Goal: Task Accomplishment & Management: Use online tool/utility

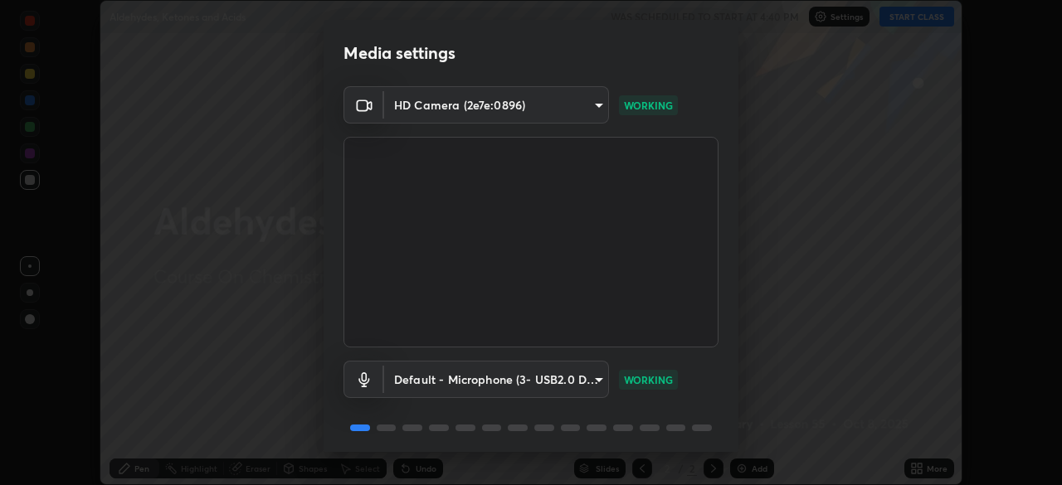
scroll to position [59, 0]
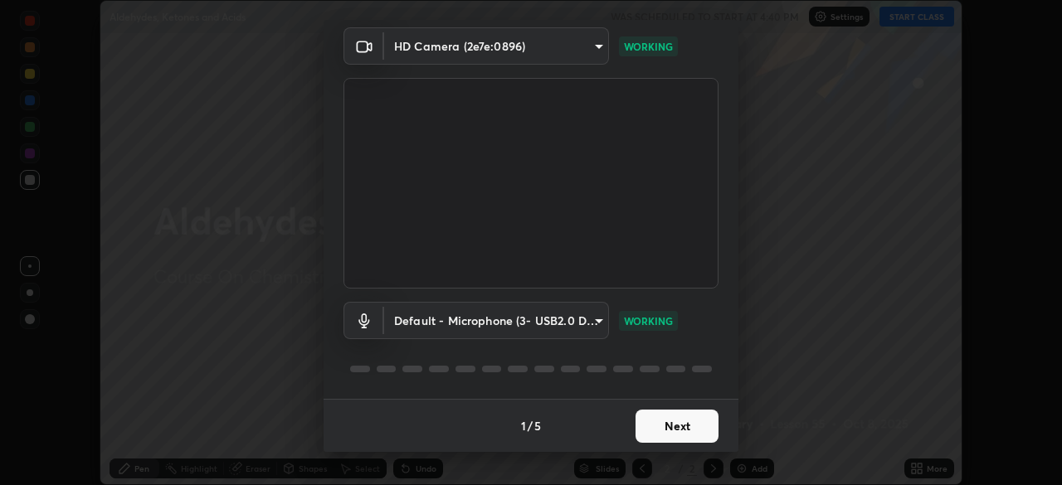
click at [676, 419] on button "Next" at bounding box center [677, 426] width 83 height 33
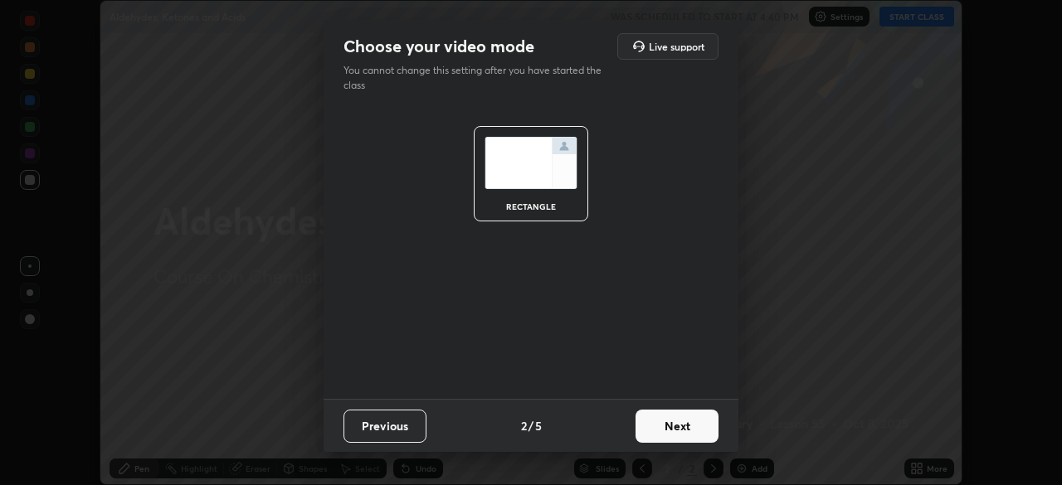
scroll to position [0, 0]
click at [676, 431] on button "Next" at bounding box center [677, 426] width 83 height 33
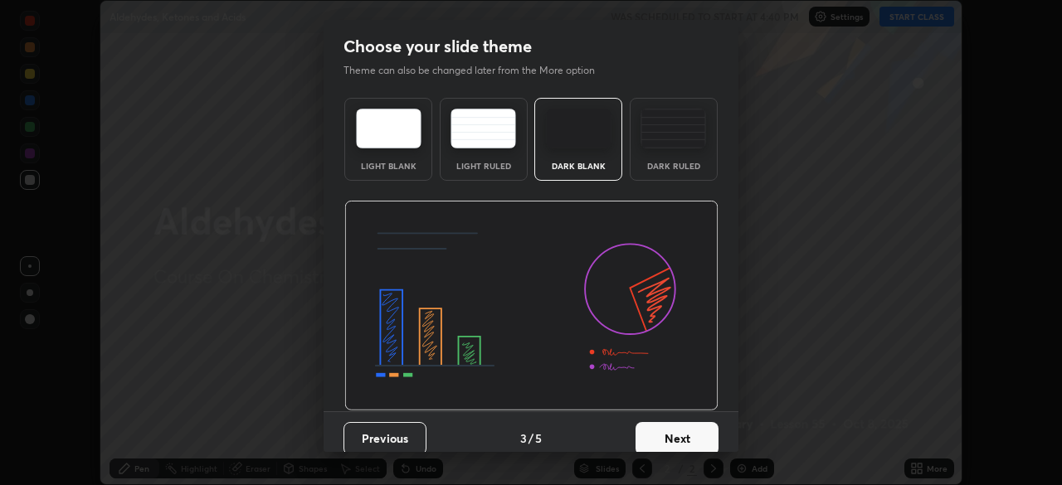
click at [685, 431] on button "Next" at bounding box center [677, 438] width 83 height 33
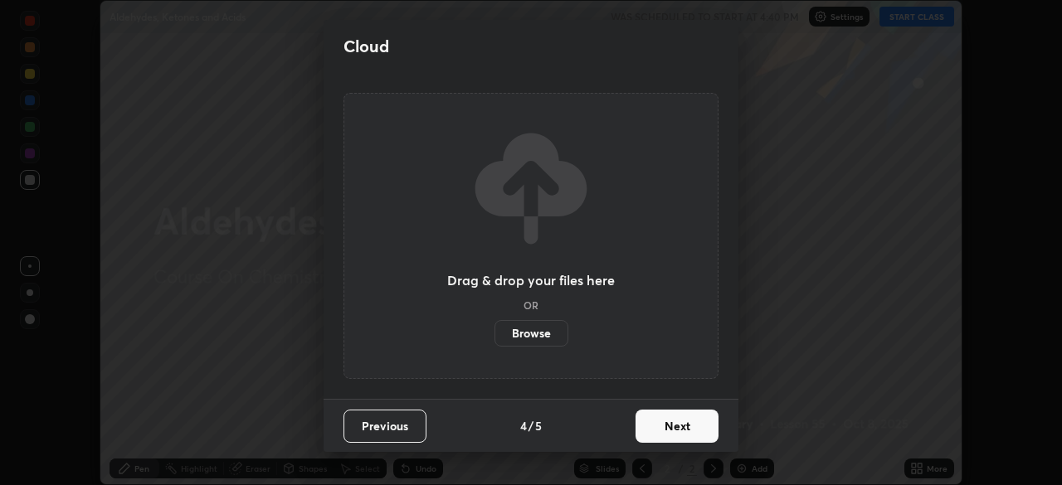
click at [686, 430] on button "Next" at bounding box center [677, 426] width 83 height 33
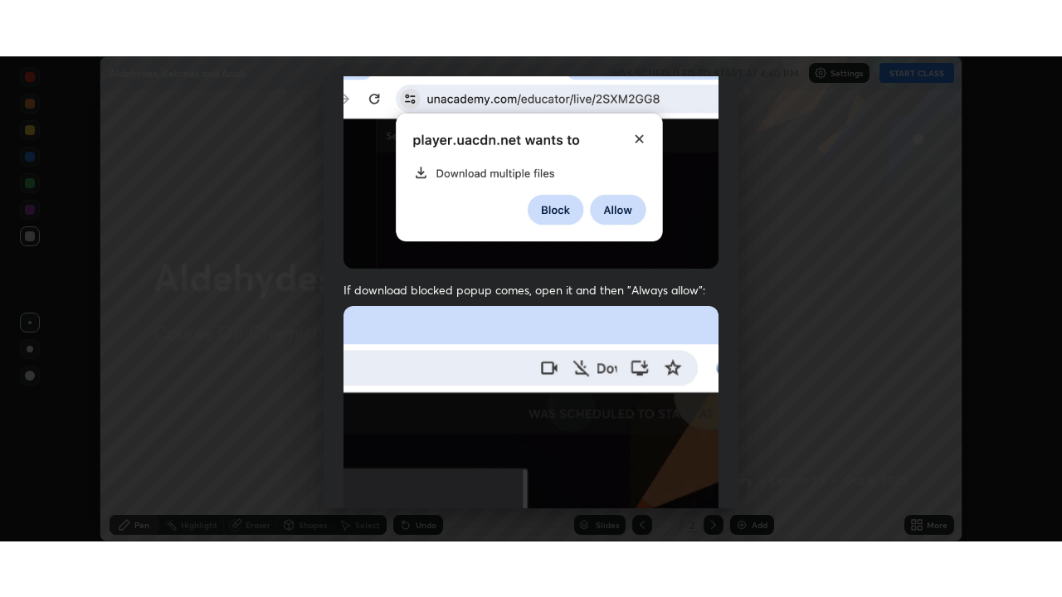
scroll to position [397, 0]
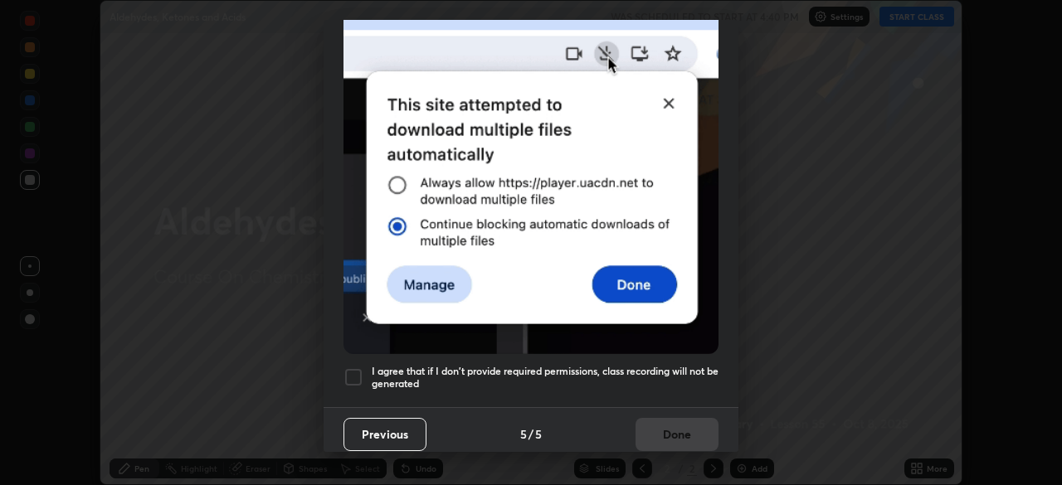
click at [354, 368] on div at bounding box center [354, 378] width 20 height 20
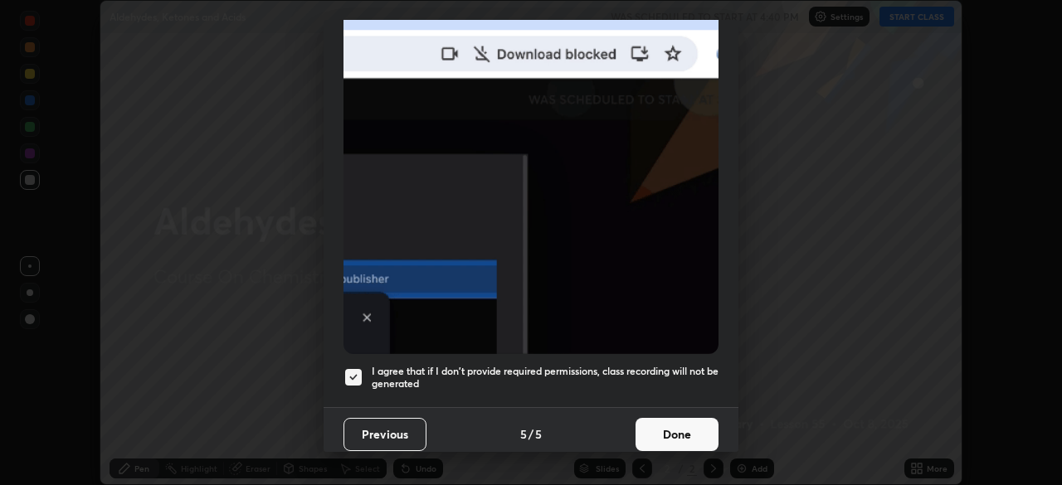
click at [680, 436] on button "Done" at bounding box center [677, 434] width 83 height 33
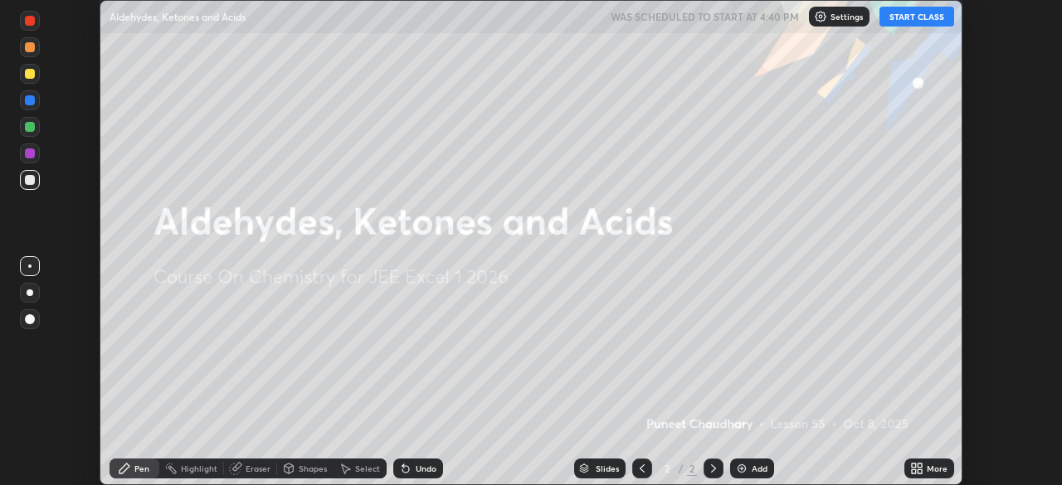
click at [917, 20] on button "START CLASS" at bounding box center [917, 17] width 75 height 20
click at [927, 465] on div "More" at bounding box center [937, 469] width 21 height 8
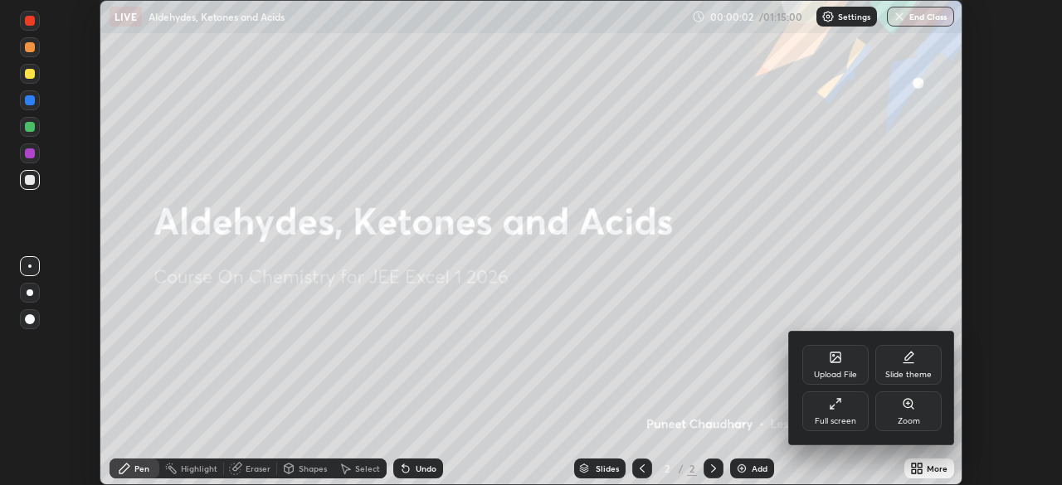
click at [829, 414] on div "Full screen" at bounding box center [835, 412] width 66 height 40
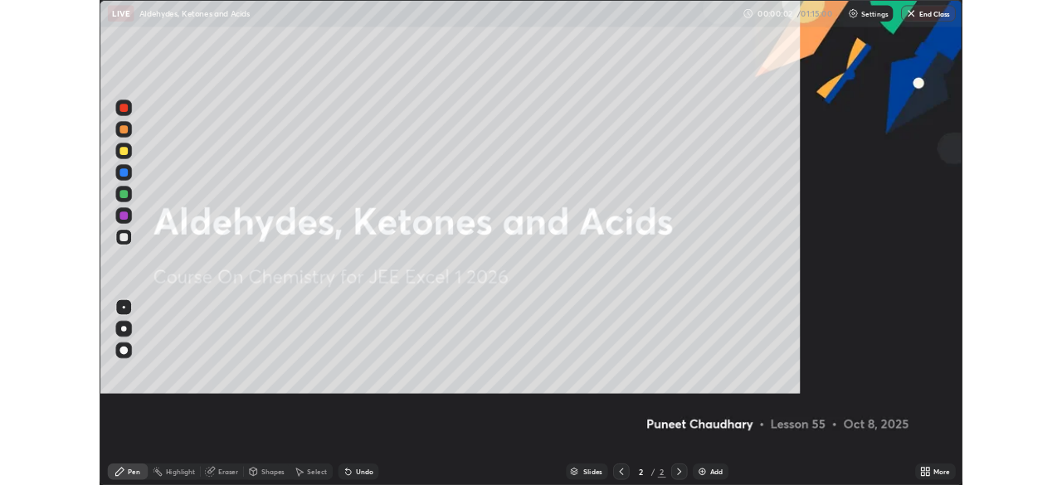
scroll to position [597, 1062]
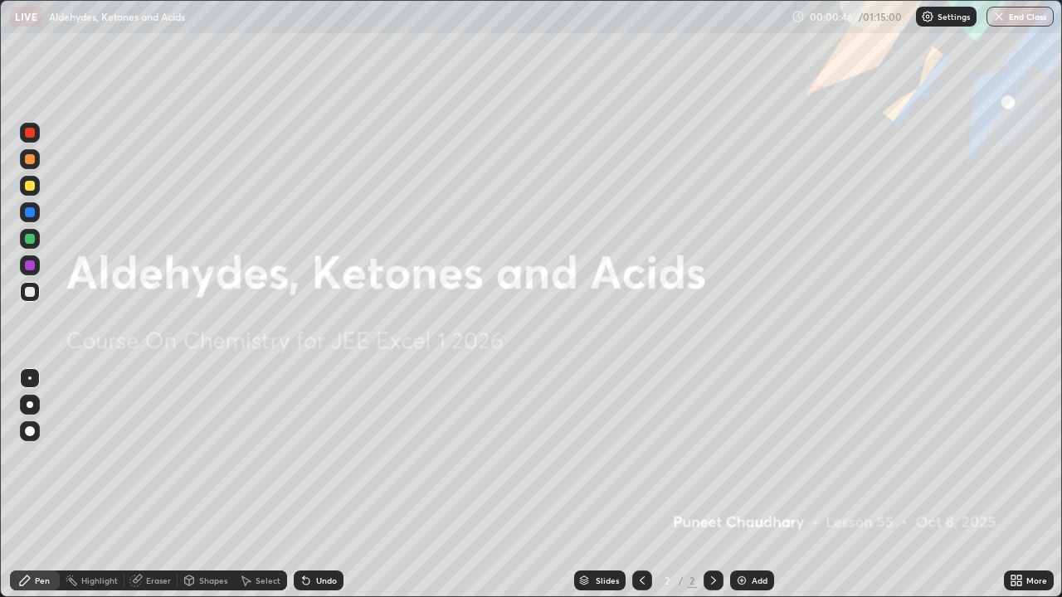
click at [754, 485] on div "Add" at bounding box center [752, 581] width 44 height 20
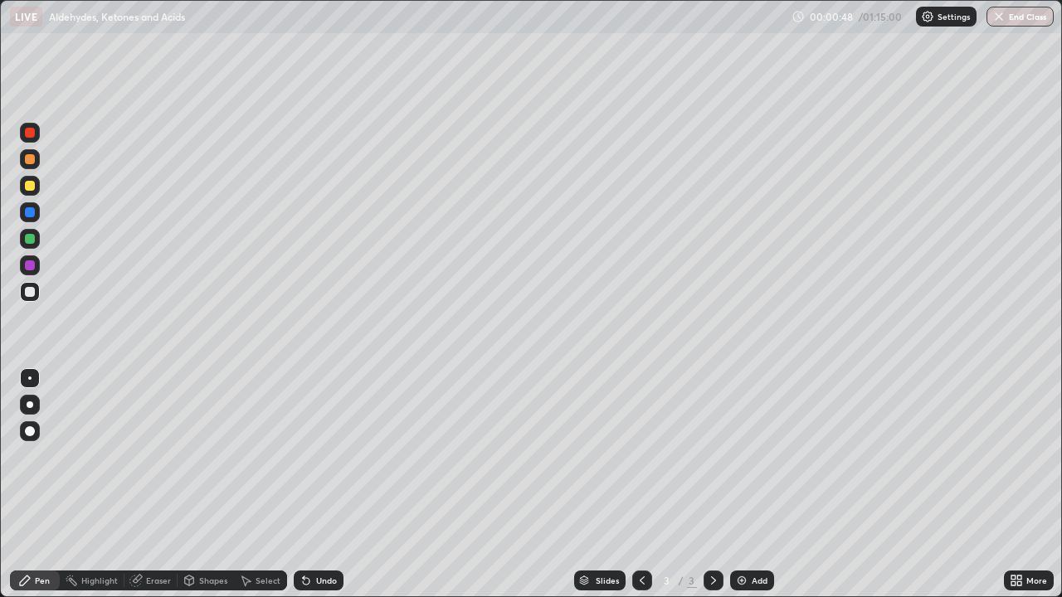
click at [30, 405] on div at bounding box center [30, 405] width 7 height 7
click at [31, 186] on div at bounding box center [30, 186] width 10 height 10
click at [167, 485] on div "Eraser" at bounding box center [158, 581] width 25 height 8
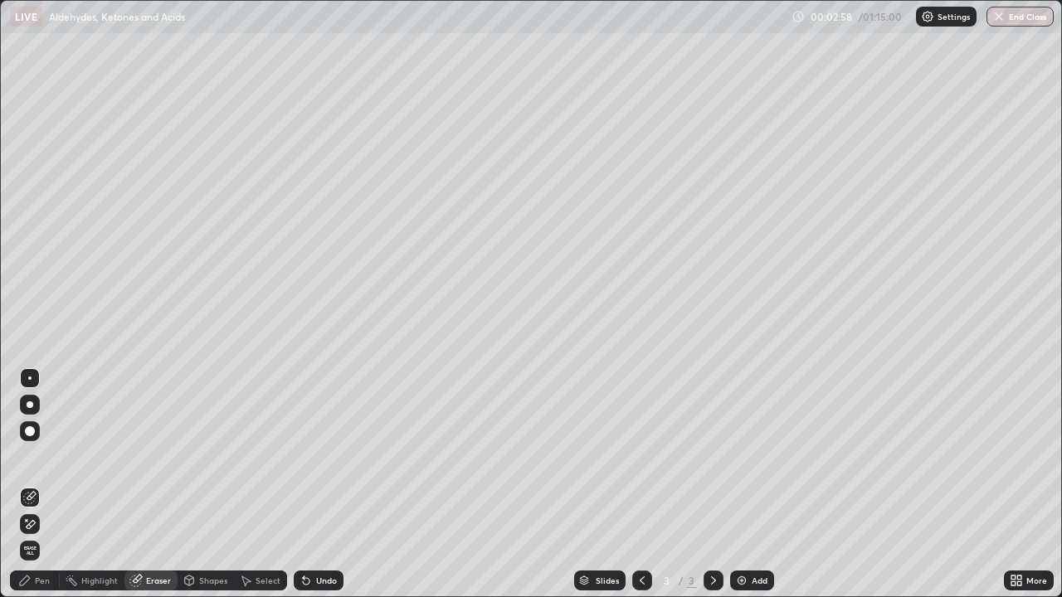
click at [42, 485] on div "Pen" at bounding box center [42, 581] width 15 height 8
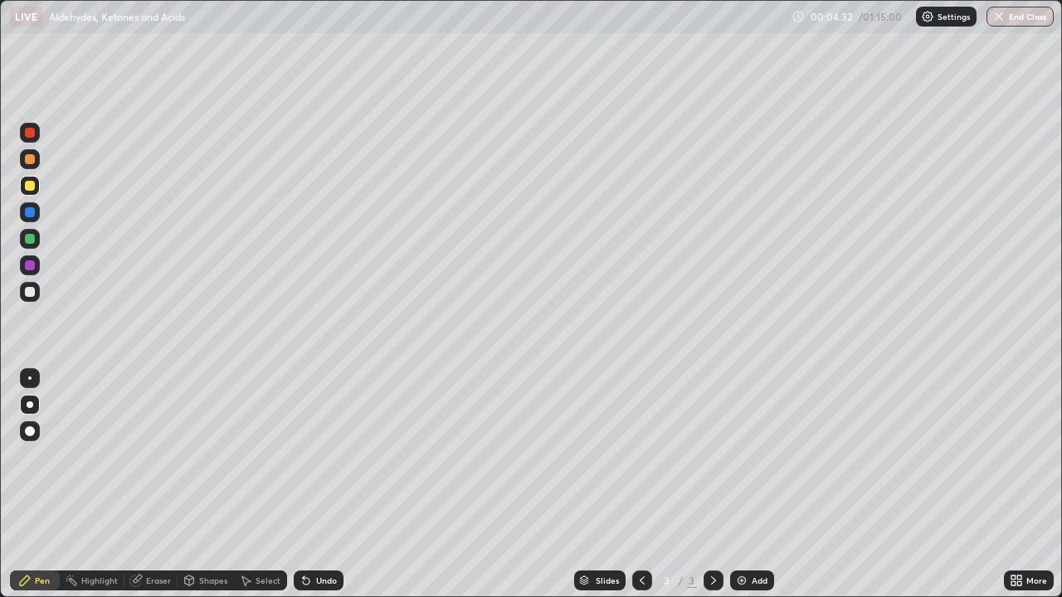
click at [162, 485] on div "Eraser" at bounding box center [158, 581] width 25 height 8
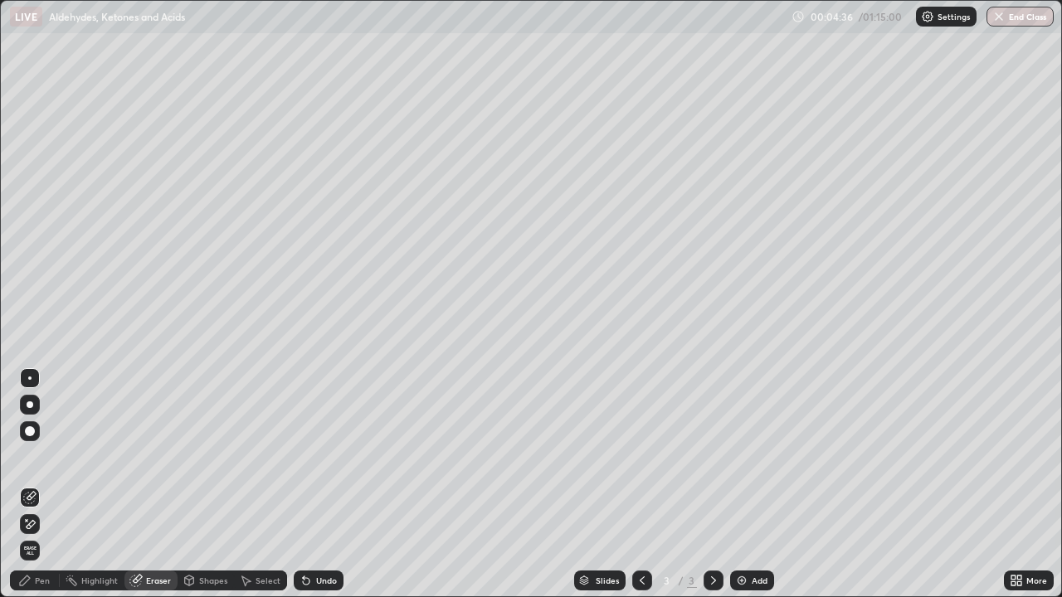
click at [46, 485] on div "Pen" at bounding box center [42, 581] width 15 height 8
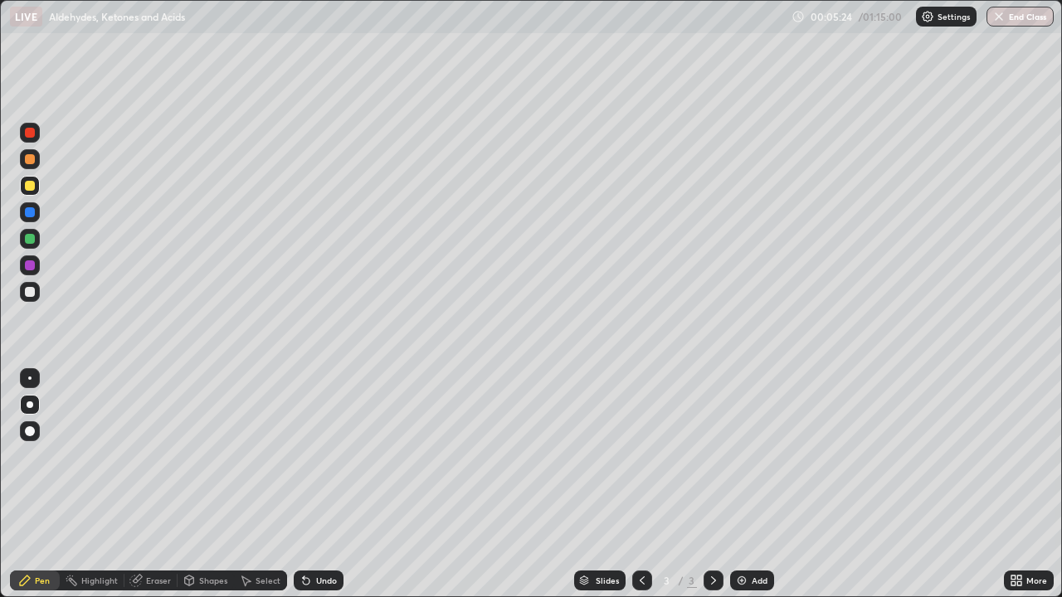
click at [28, 291] on div at bounding box center [30, 292] width 10 height 10
click at [752, 485] on div "Add" at bounding box center [760, 581] width 16 height 8
click at [636, 485] on div at bounding box center [642, 581] width 20 height 20
click at [711, 485] on icon at bounding box center [713, 581] width 5 height 8
click at [743, 485] on img at bounding box center [741, 580] width 13 height 13
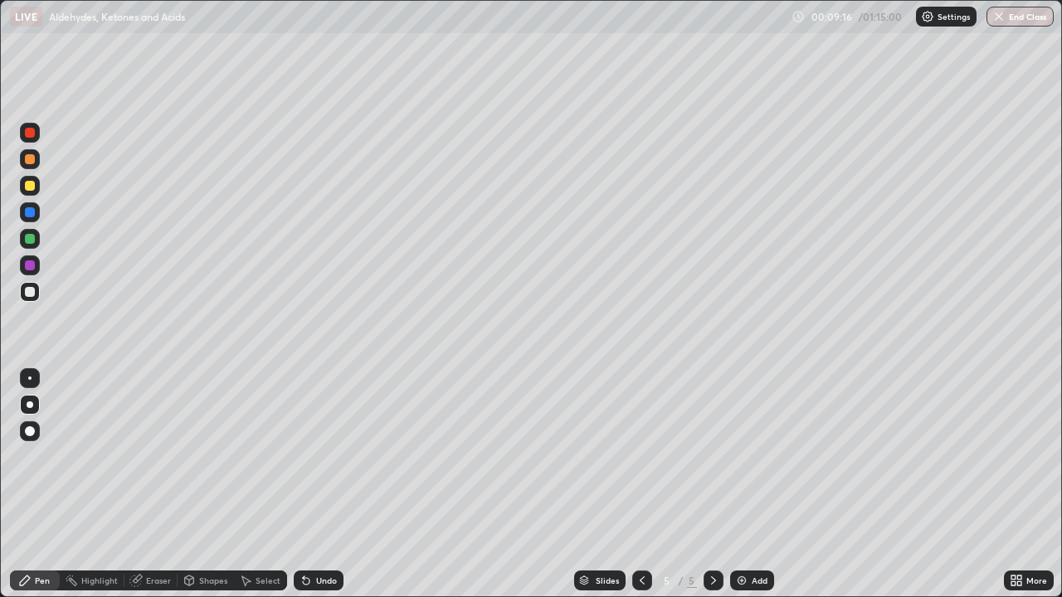
click at [33, 188] on div at bounding box center [30, 186] width 10 height 10
click at [32, 290] on div at bounding box center [30, 292] width 10 height 10
click at [158, 485] on div "Eraser" at bounding box center [158, 581] width 25 height 8
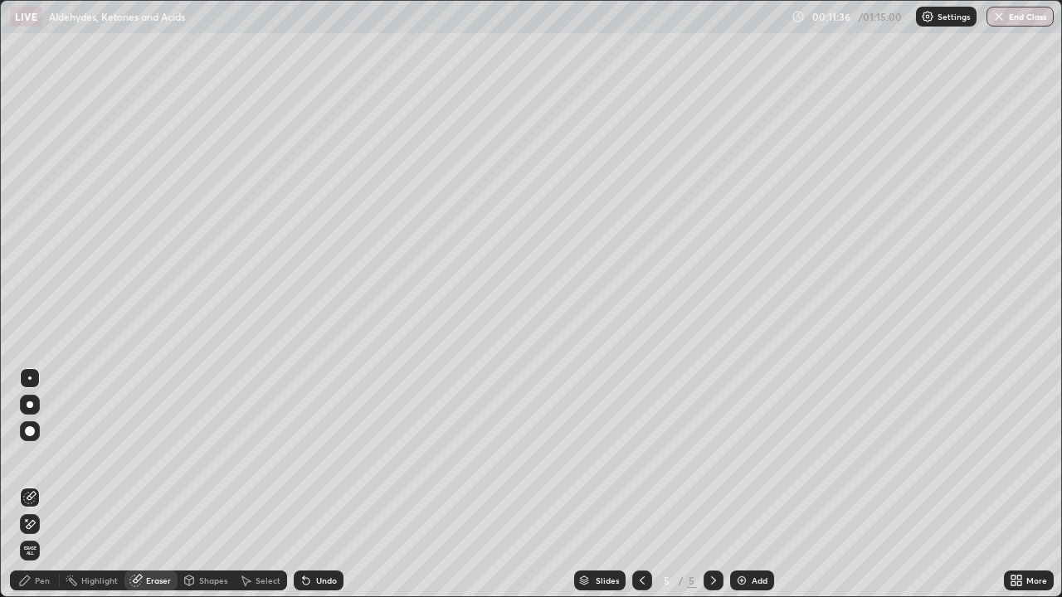
click at [37, 485] on div "Pen" at bounding box center [42, 581] width 15 height 8
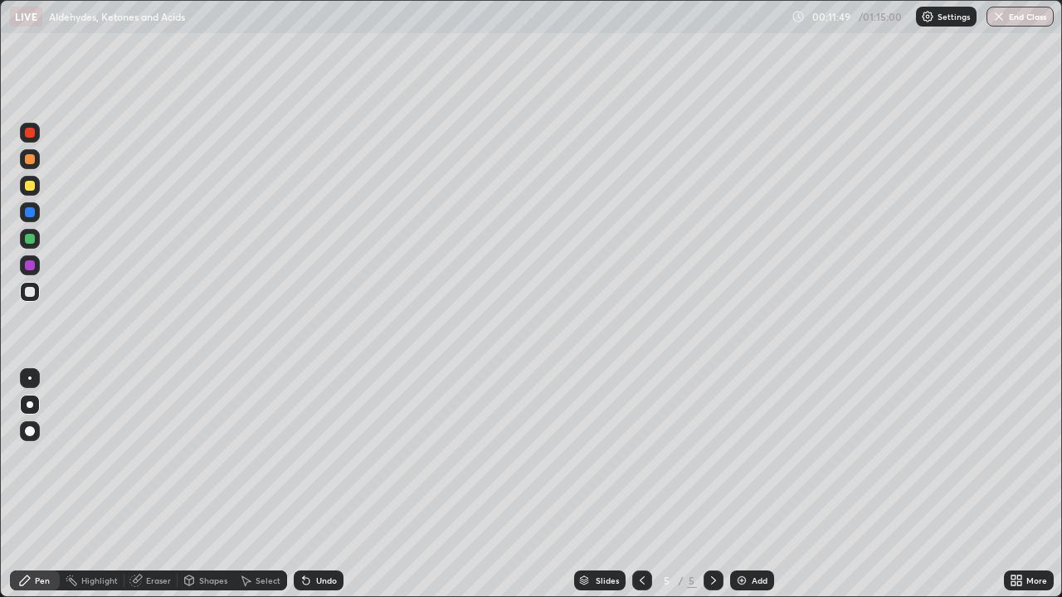
click at [320, 485] on div "Undo" at bounding box center [326, 581] width 21 height 8
click at [319, 485] on div "Undo" at bounding box center [326, 581] width 21 height 8
click at [322, 485] on div "Undo" at bounding box center [326, 581] width 21 height 8
click at [33, 188] on div at bounding box center [30, 186] width 10 height 10
click at [322, 485] on div "Undo" at bounding box center [326, 581] width 21 height 8
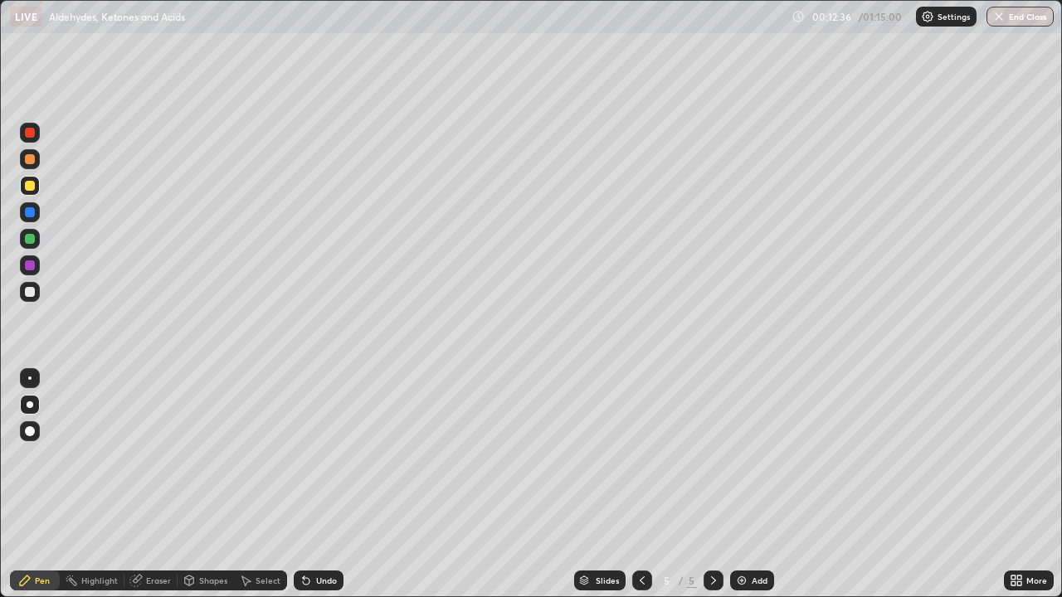
click at [328, 485] on div "Undo" at bounding box center [326, 581] width 21 height 8
click at [32, 240] on div at bounding box center [30, 239] width 10 height 10
click at [748, 485] on div "Add" at bounding box center [752, 581] width 44 height 20
click at [32, 186] on div at bounding box center [30, 186] width 10 height 10
click at [32, 289] on div at bounding box center [30, 292] width 10 height 10
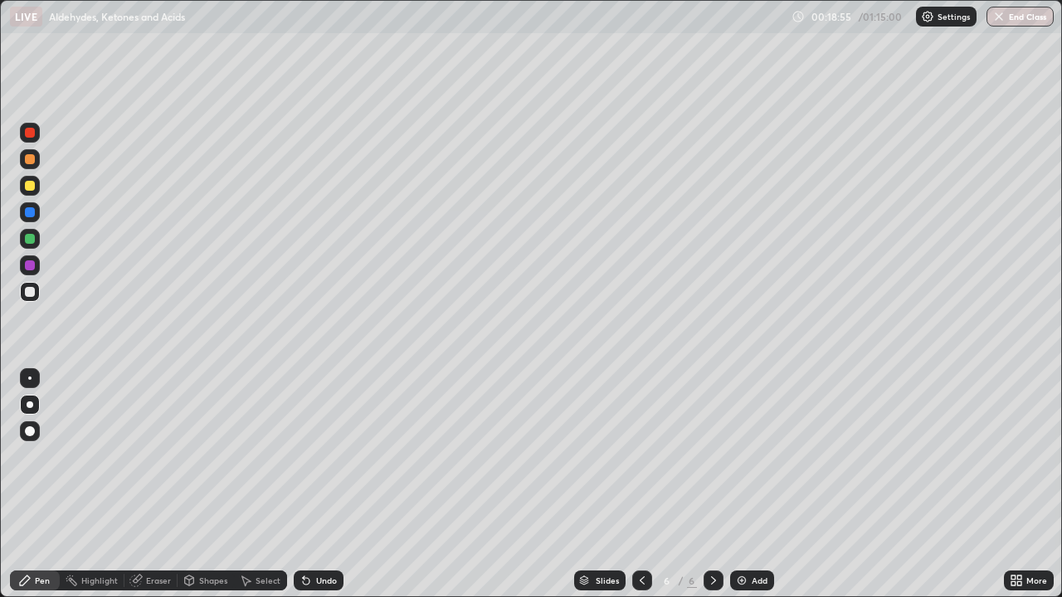
click at [158, 485] on div "Eraser" at bounding box center [150, 581] width 53 height 20
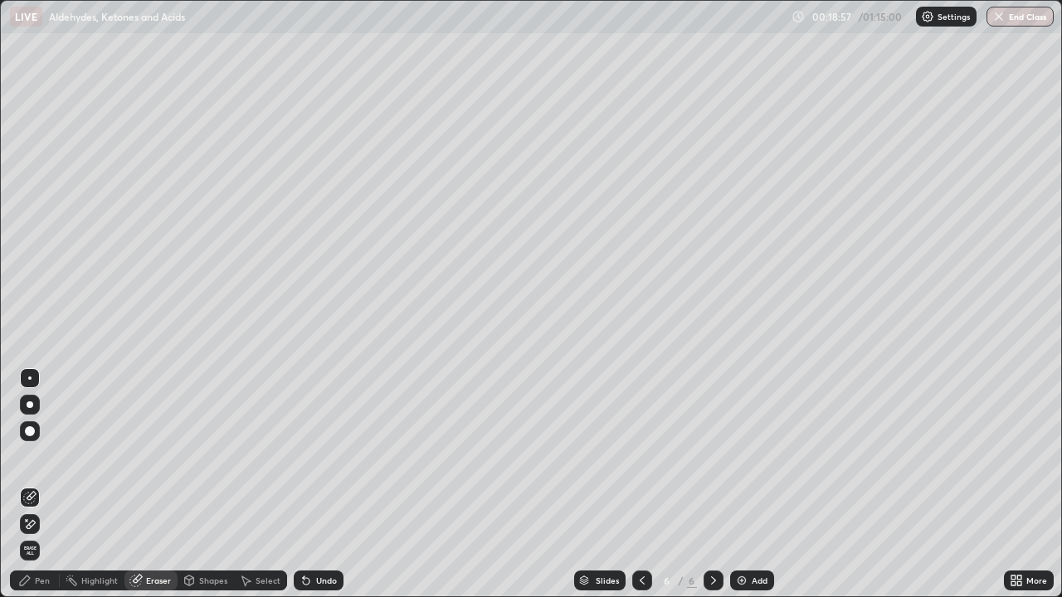
click at [41, 485] on div "Pen" at bounding box center [42, 581] width 15 height 8
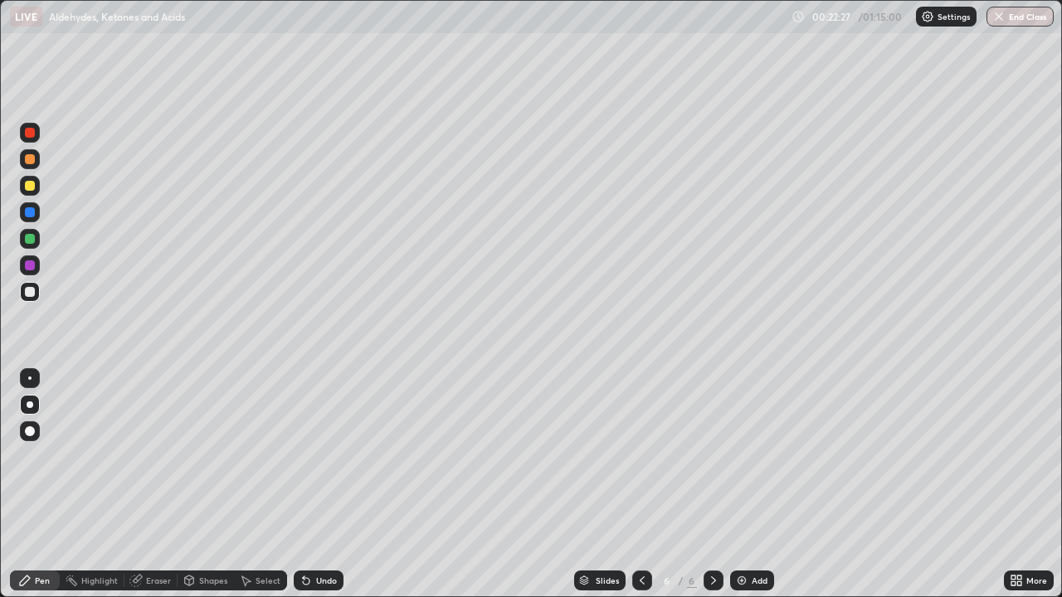
click at [753, 485] on div "Add" at bounding box center [760, 581] width 16 height 8
click at [326, 485] on div "Undo" at bounding box center [326, 581] width 21 height 8
click at [320, 485] on div "Undo" at bounding box center [319, 581] width 50 height 20
click at [33, 187] on div at bounding box center [30, 186] width 10 height 10
click at [31, 292] on div at bounding box center [30, 292] width 10 height 10
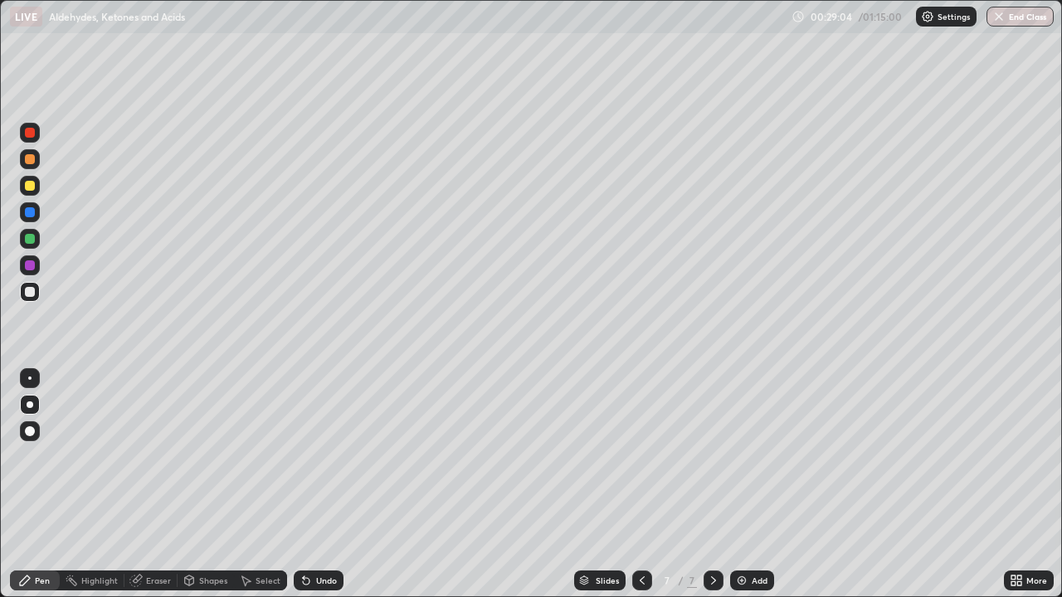
click at [753, 485] on div "Add" at bounding box center [760, 581] width 16 height 8
click at [324, 485] on div "Undo" at bounding box center [326, 581] width 21 height 8
click at [329, 485] on div "Undo" at bounding box center [326, 581] width 21 height 8
click at [25, 184] on div at bounding box center [30, 186] width 10 height 10
click at [319, 485] on div "Undo" at bounding box center [326, 581] width 21 height 8
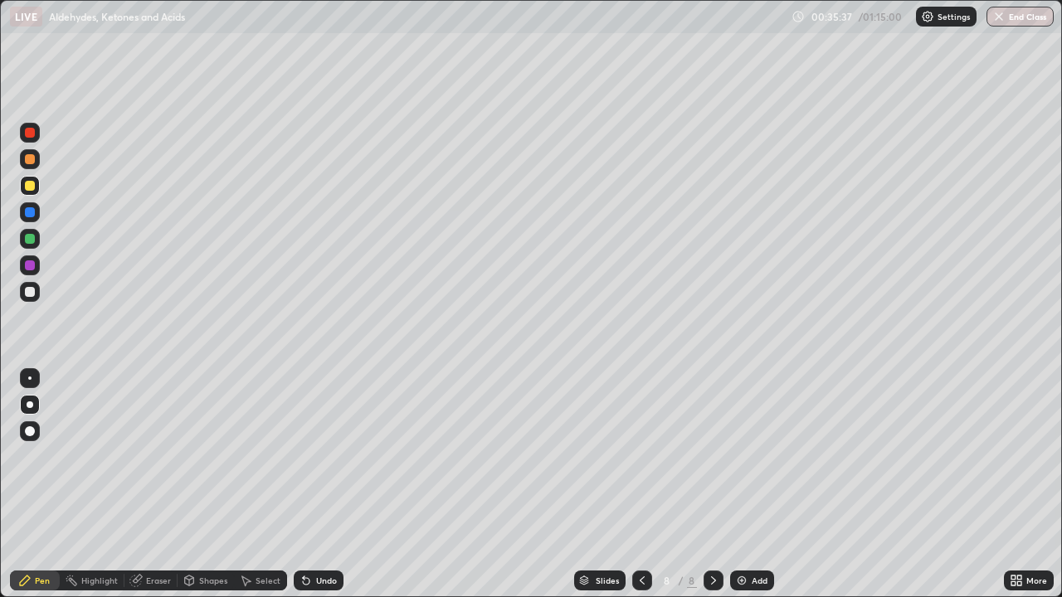
click at [31, 294] on div at bounding box center [30, 292] width 10 height 10
click at [748, 485] on div "Add" at bounding box center [752, 581] width 44 height 20
click at [319, 485] on div "Undo" at bounding box center [326, 581] width 21 height 8
click at [304, 485] on icon at bounding box center [306, 581] width 7 height 7
click at [317, 485] on div "Undo" at bounding box center [326, 581] width 21 height 8
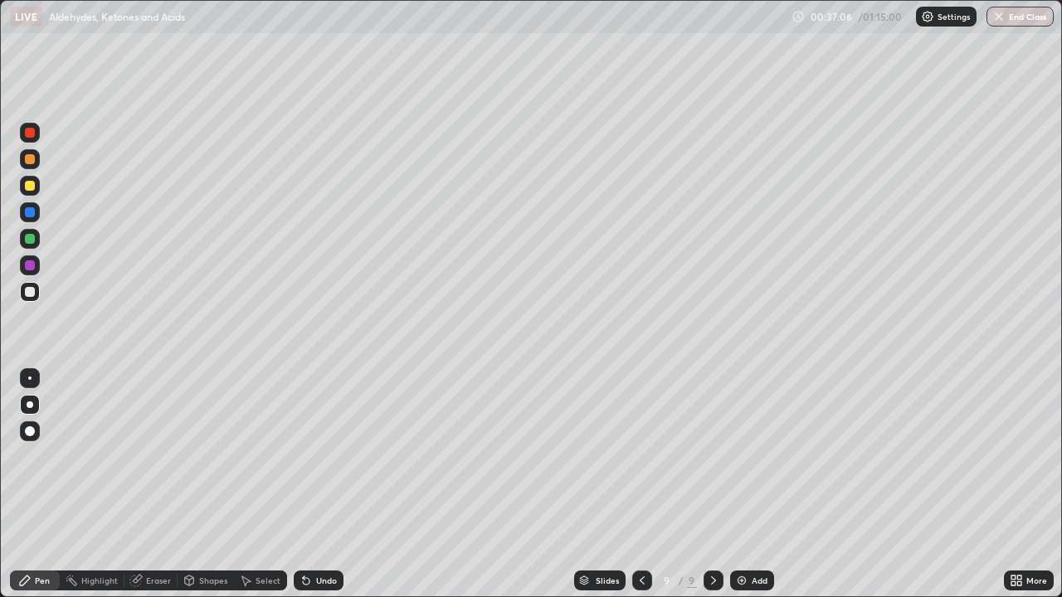
click at [329, 485] on div "Undo" at bounding box center [326, 581] width 21 height 8
click at [32, 184] on div at bounding box center [30, 186] width 10 height 10
click at [319, 485] on div "Undo" at bounding box center [326, 581] width 21 height 8
click at [33, 238] on div at bounding box center [30, 239] width 10 height 10
click at [32, 266] on div at bounding box center [30, 266] width 10 height 10
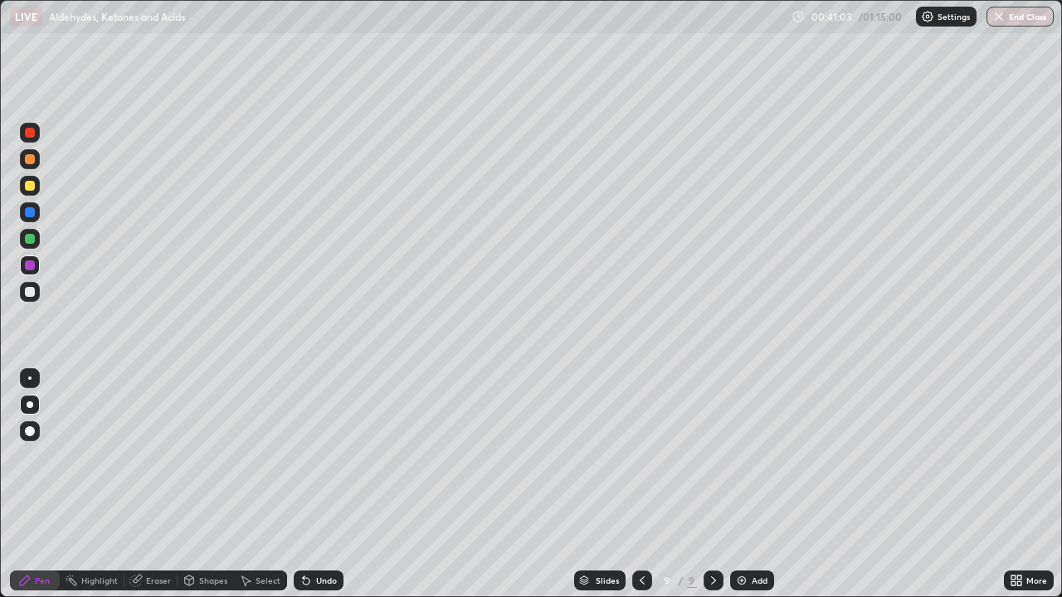
click at [32, 212] on div at bounding box center [30, 212] width 10 height 10
click at [33, 293] on div at bounding box center [30, 292] width 10 height 10
click at [754, 485] on div "Add" at bounding box center [760, 581] width 16 height 8
click at [33, 186] on div at bounding box center [30, 186] width 10 height 10
click at [157, 485] on div "Eraser" at bounding box center [158, 581] width 25 height 8
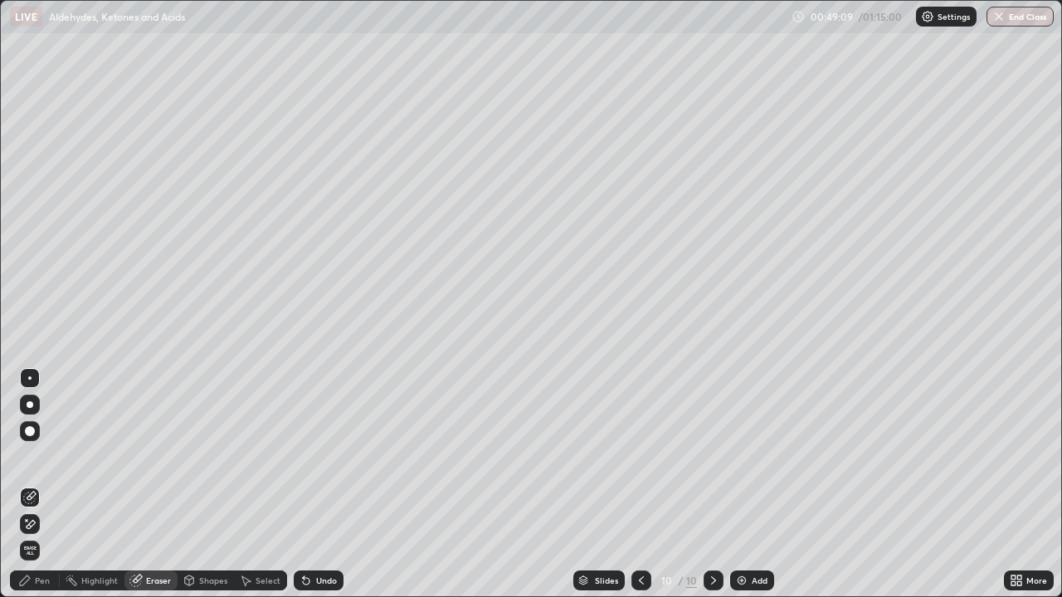
click at [40, 485] on div "Pen" at bounding box center [42, 581] width 15 height 8
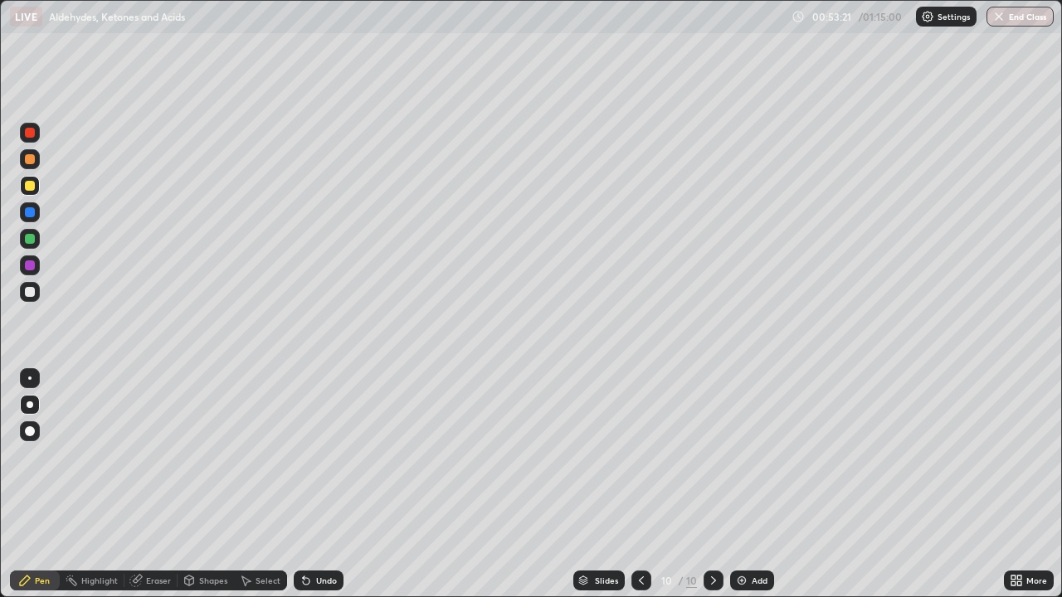
click at [753, 485] on div "Add" at bounding box center [752, 581] width 44 height 20
click at [157, 485] on div "Eraser" at bounding box center [158, 581] width 25 height 8
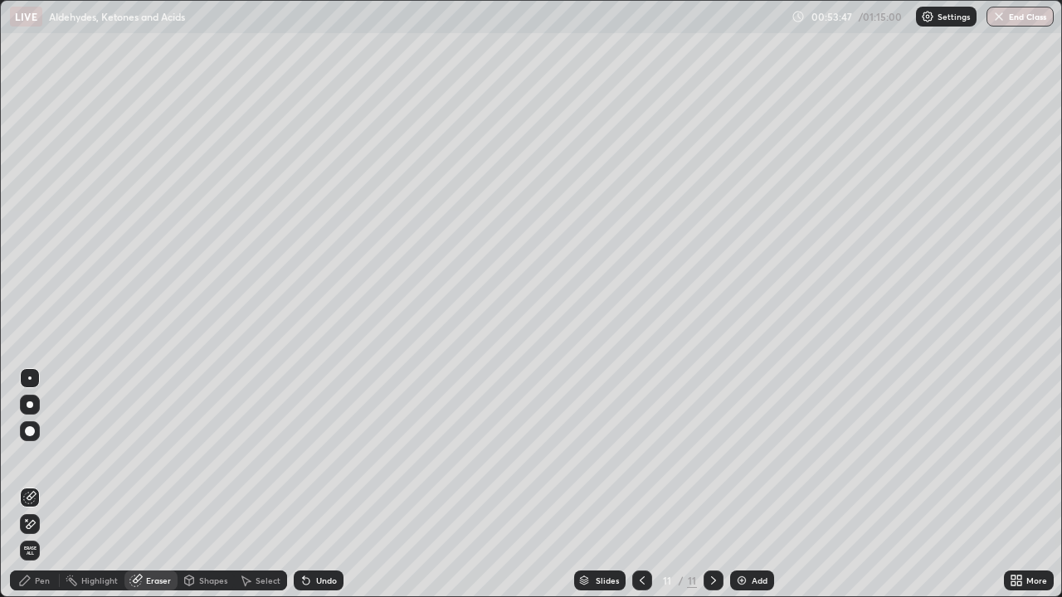
click at [52, 485] on div "Pen" at bounding box center [35, 581] width 50 height 20
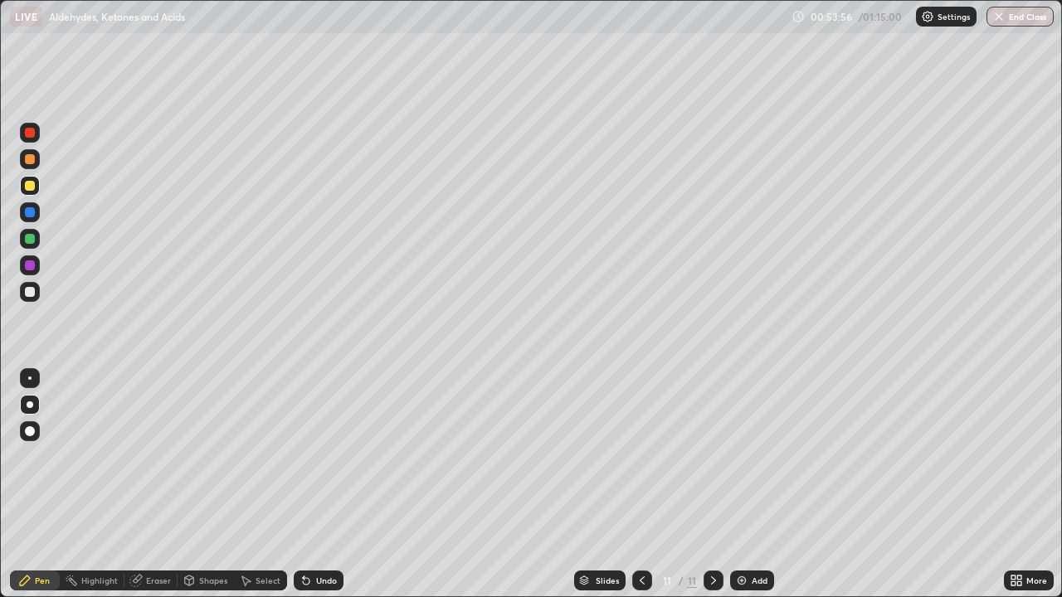
click at [27, 237] on div at bounding box center [30, 239] width 10 height 10
click at [29, 189] on div at bounding box center [30, 186] width 10 height 10
click at [31, 245] on div at bounding box center [30, 239] width 20 height 20
click at [151, 485] on div "Eraser" at bounding box center [150, 581] width 53 height 20
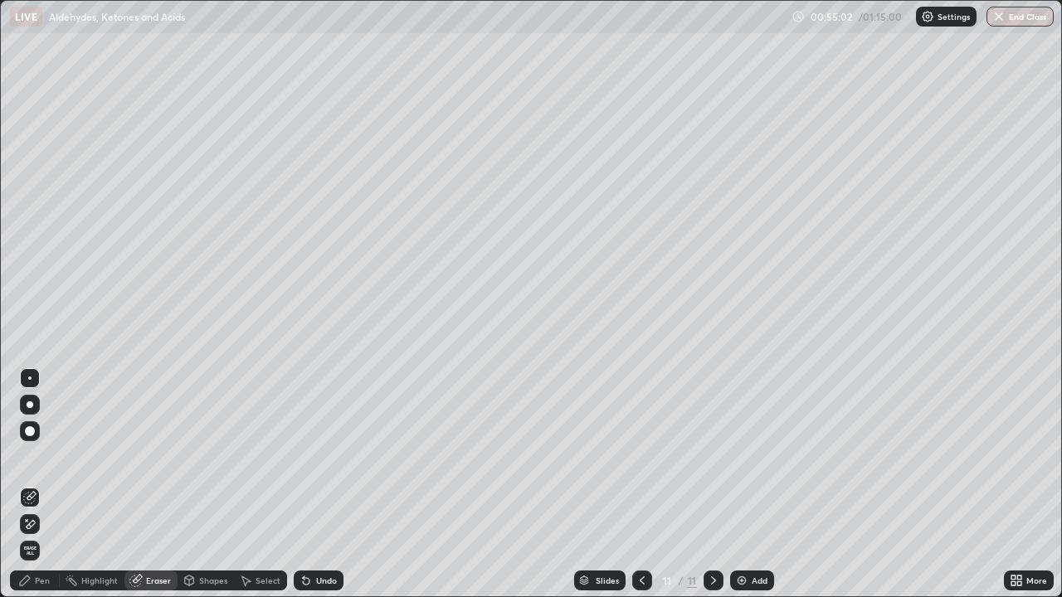
click at [43, 485] on div "Pen" at bounding box center [42, 581] width 15 height 8
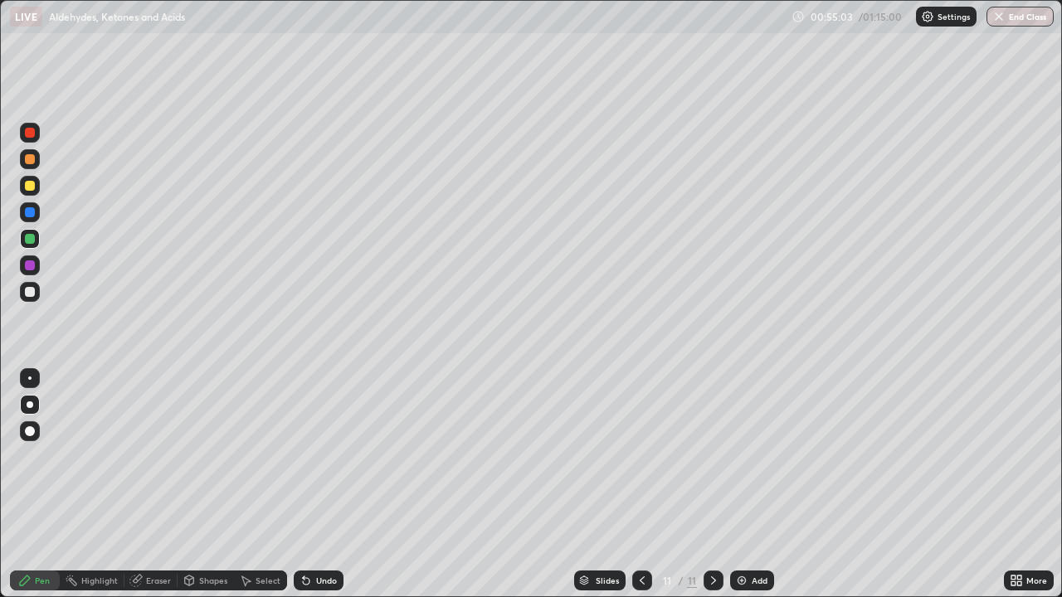
click at [30, 184] on div at bounding box center [30, 186] width 10 height 10
click at [333, 485] on div "Undo" at bounding box center [319, 581] width 50 height 20
click at [329, 485] on div "Undo" at bounding box center [326, 581] width 21 height 8
click at [322, 485] on div "Undo" at bounding box center [319, 581] width 50 height 20
click at [757, 485] on div "Add" at bounding box center [752, 581] width 44 height 20
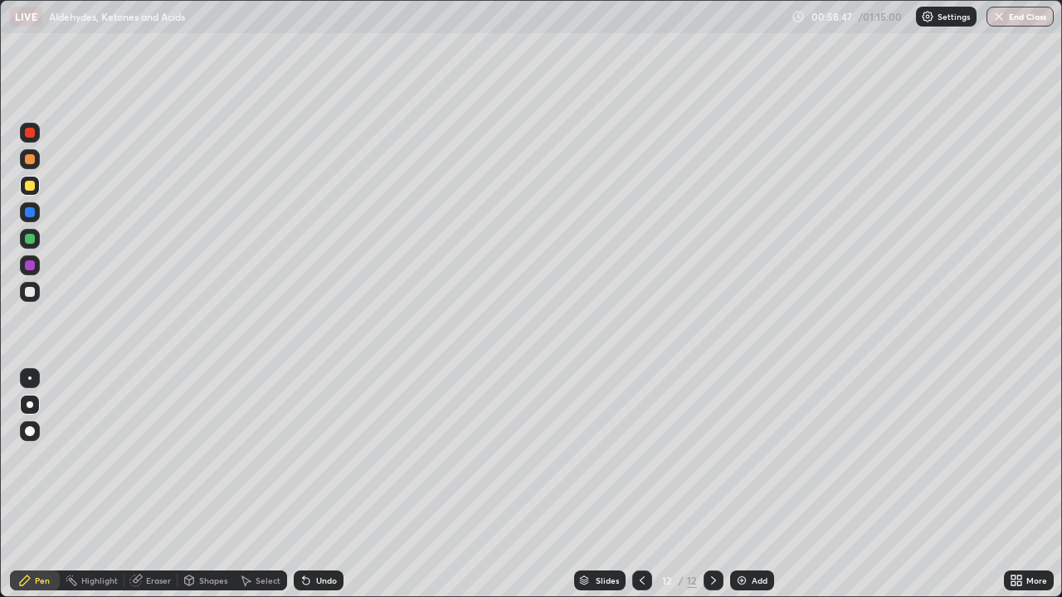
click at [27, 291] on div at bounding box center [30, 292] width 10 height 10
click at [27, 188] on div at bounding box center [30, 186] width 10 height 10
click at [752, 485] on div "Add" at bounding box center [760, 581] width 16 height 8
click at [316, 485] on div "Undo" at bounding box center [326, 581] width 21 height 8
click at [319, 485] on div "Undo" at bounding box center [326, 581] width 21 height 8
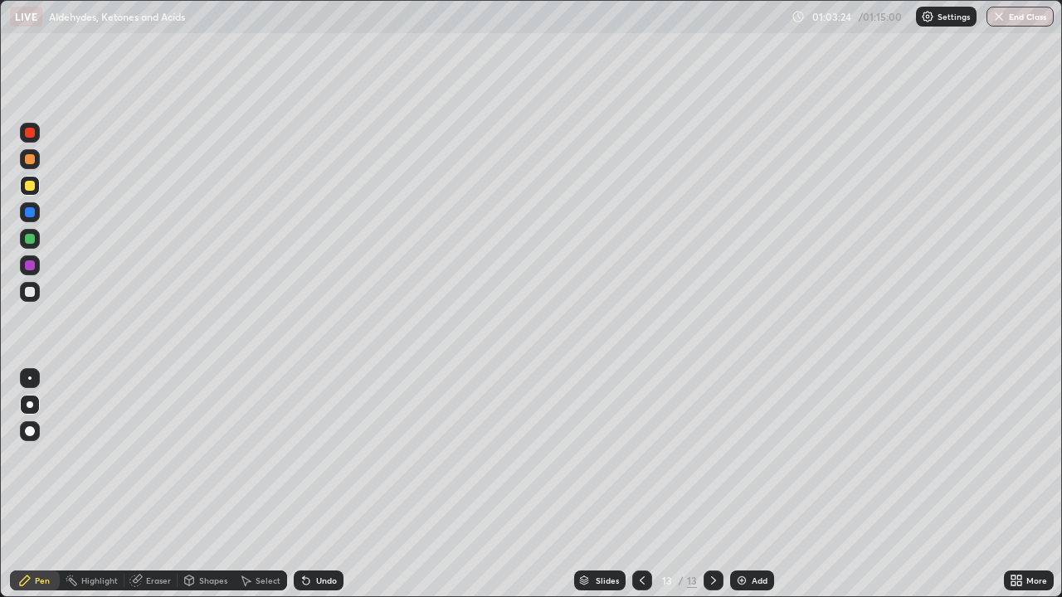
click at [33, 292] on div at bounding box center [30, 292] width 10 height 10
click at [756, 485] on div "Add" at bounding box center [760, 581] width 16 height 8
click at [161, 485] on div "Eraser" at bounding box center [158, 581] width 25 height 8
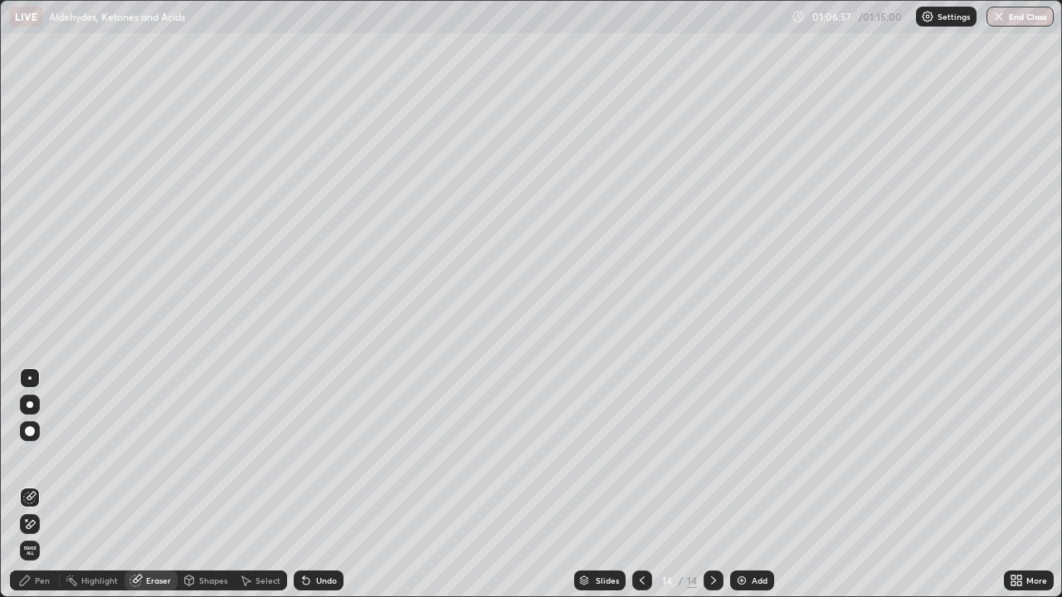
click at [34, 485] on div "Pen" at bounding box center [35, 581] width 50 height 20
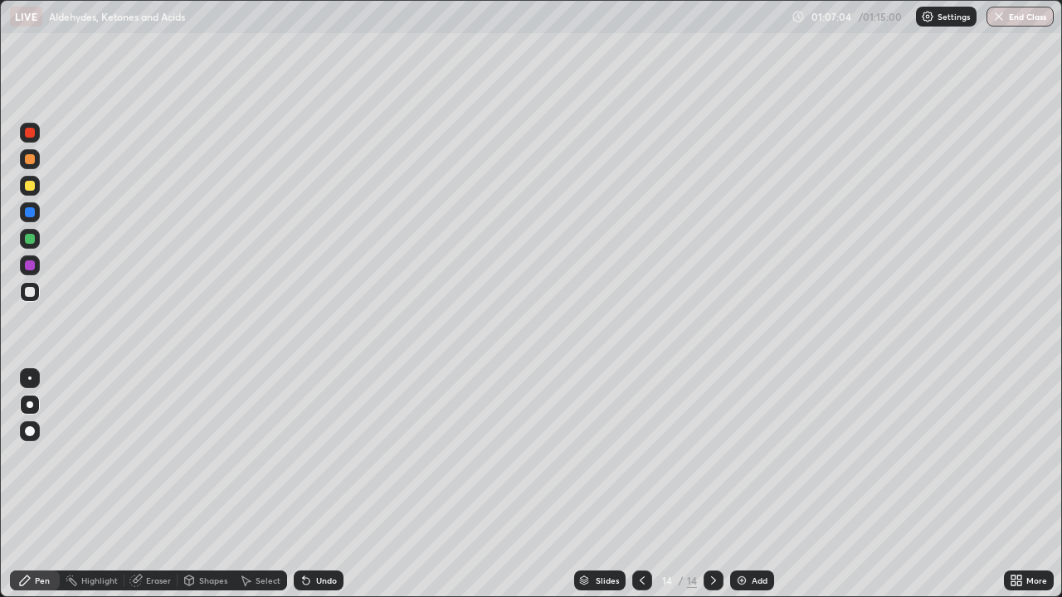
click at [31, 186] on div at bounding box center [30, 186] width 10 height 10
click at [324, 485] on div "Undo" at bounding box center [326, 581] width 21 height 8
click at [1019, 18] on button "End Class" at bounding box center [1021, 17] width 66 height 20
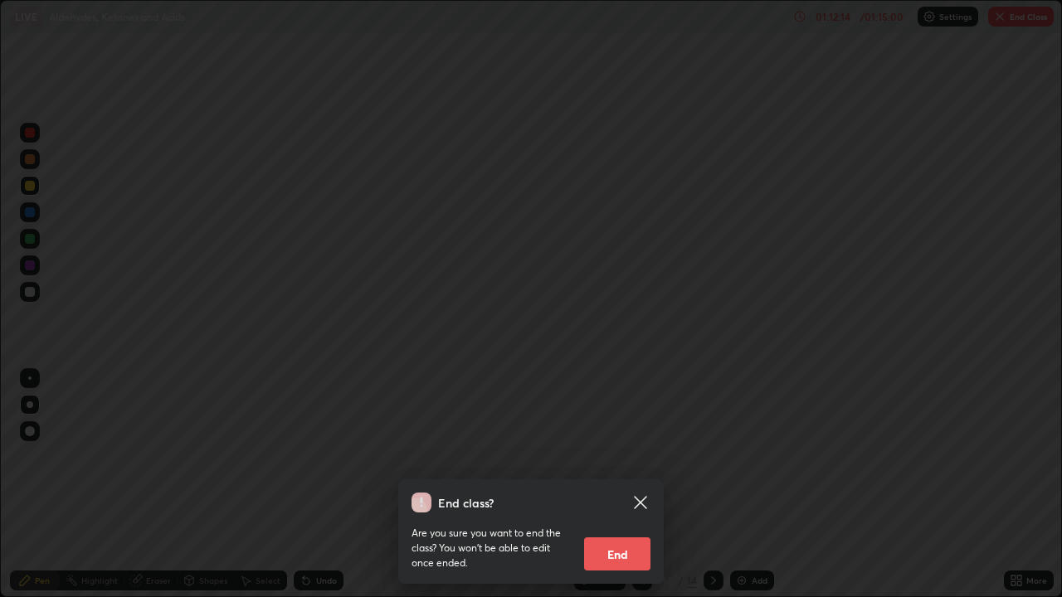
click at [628, 485] on button "End" at bounding box center [617, 554] width 66 height 33
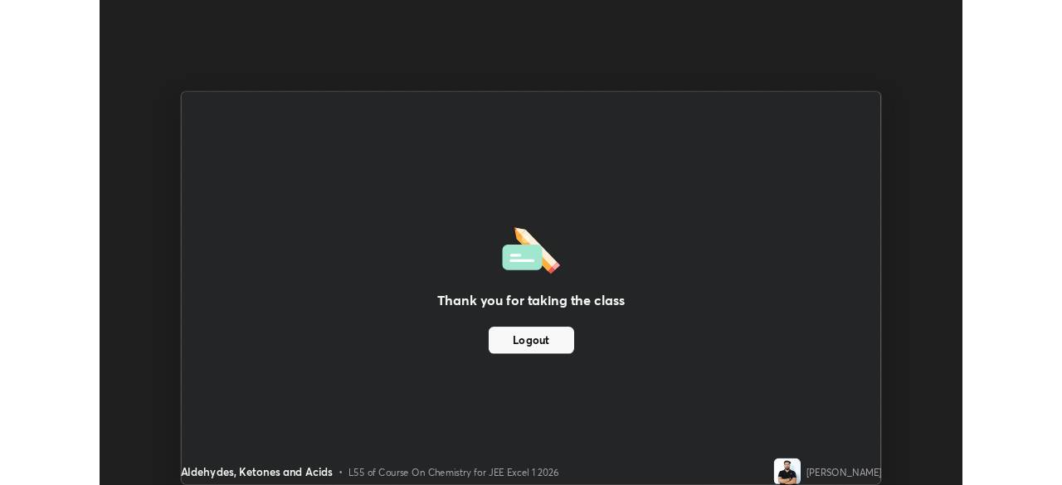
scroll to position [82493, 81917]
